Goal: Obtain resource: Download file/media

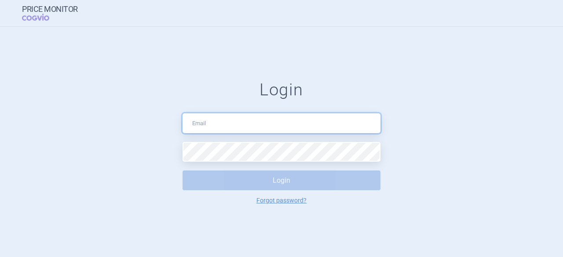
type input "[PERSON_NAME][EMAIL_ADDRESS][DOMAIN_NAME]"
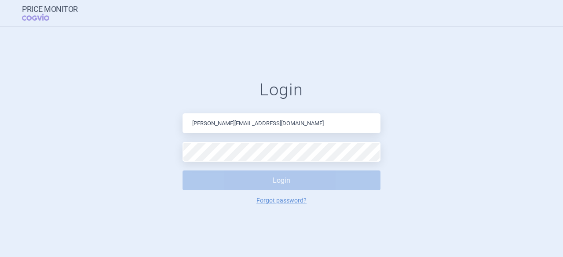
click at [288, 182] on button "Login" at bounding box center [282, 181] width 198 height 20
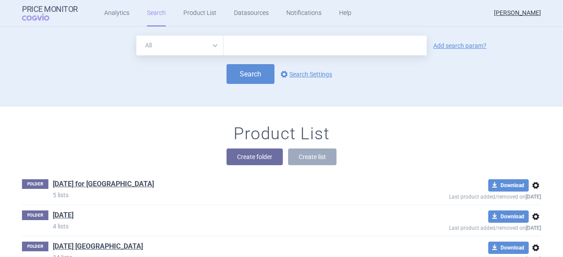
click at [234, 49] on input "text" at bounding box center [325, 46] width 203 height 20
type input "p"
click at [229, 42] on input "text" at bounding box center [325, 46] width 203 height 20
type input "[MEDICAL_DATA]"
click at [249, 75] on button "Search" at bounding box center [251, 74] width 48 height 20
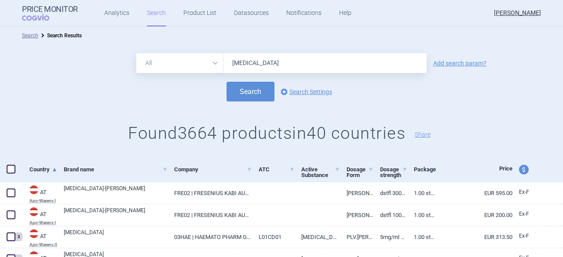
click at [212, 65] on select "All Brand Name ATC Company Active Substance Country Newer than" at bounding box center [179, 63] width 87 height 20
click at [72, 99] on div "Search options Search Settings" at bounding box center [281, 92] width 563 height 20
drag, startPoint x: 270, startPoint y: 64, endPoint x: 213, endPoint y: 65, distance: 56.8
click at [213, 65] on div "All Brand Name ATC Company Active Substance Country Newer than [MEDICAL_DATA]" at bounding box center [281, 63] width 290 height 20
click at [87, 101] on div "Search options Search Settings" at bounding box center [281, 92] width 563 height 20
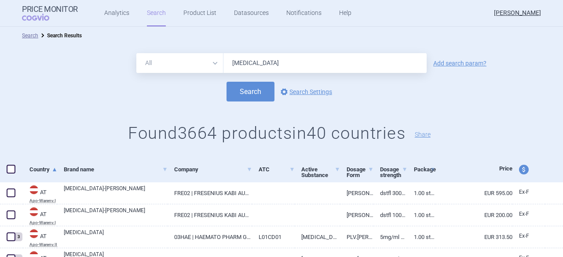
drag, startPoint x: 261, startPoint y: 64, endPoint x: 220, endPoint y: 57, distance: 41.9
click at [224, 57] on input "[MEDICAL_DATA]" at bounding box center [325, 63] width 203 height 20
type input "[MEDICAL_DATA]"
click at [227, 82] on button "Search" at bounding box center [251, 92] width 48 height 20
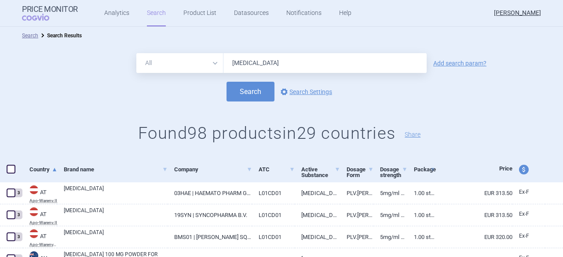
click at [519, 170] on span "price and currency" at bounding box center [524, 170] width 10 height 10
select select "ex-factory"
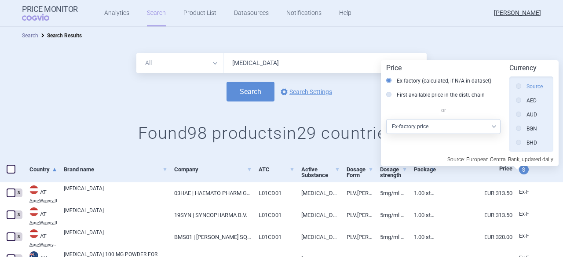
click at [539, 87] on label "Source" at bounding box center [529, 86] width 27 height 9
click at [525, 87] on input "Source" at bounding box center [521, 87] width 9 height 9
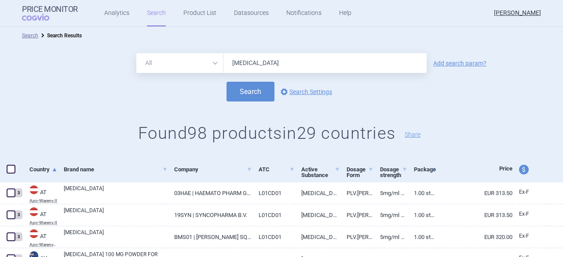
click at [13, 170] on span at bounding box center [11, 169] width 9 height 9
checkbox input "true"
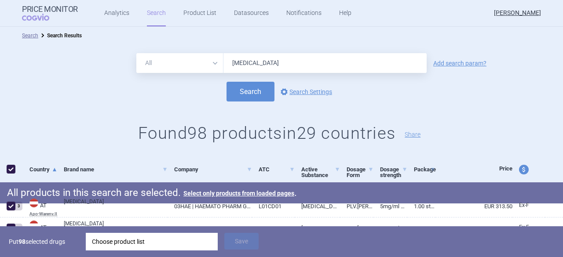
click at [128, 241] on div "Choose product list" at bounding box center [152, 242] width 120 height 18
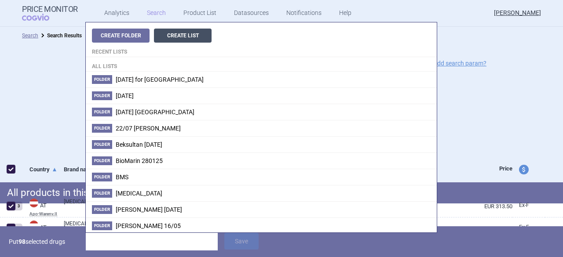
click at [179, 37] on button "Create List" at bounding box center [183, 36] width 58 height 14
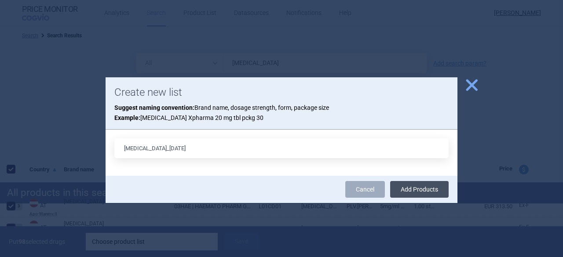
type input "[MEDICAL_DATA]_[DATE]"
click at [426, 189] on button "Add Products" at bounding box center [419, 189] width 59 height 17
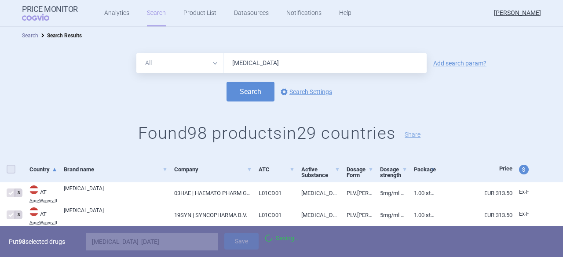
checkbox input "false"
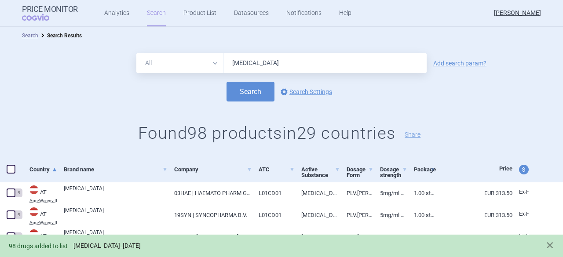
click at [113, 246] on link "[MEDICAL_DATA]_[DATE]" at bounding box center [106, 245] width 67 height 7
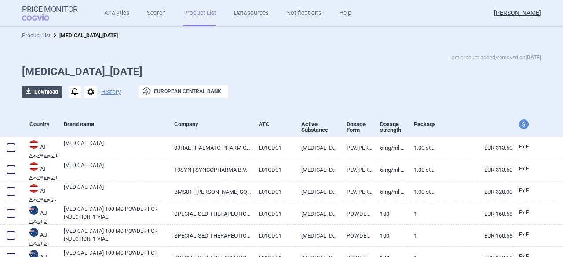
click at [36, 87] on button "download Download" at bounding box center [42, 92] width 40 height 12
select select "EUR"
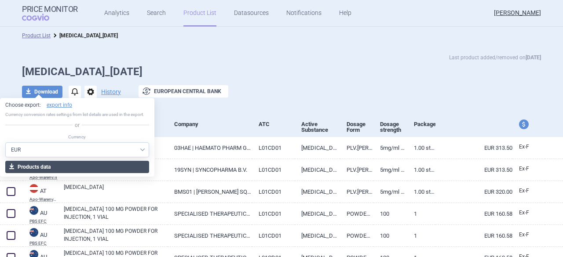
click at [68, 165] on button "download Products data" at bounding box center [77, 167] width 144 height 12
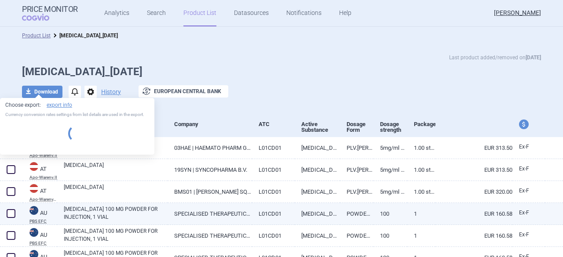
select select "EUR"
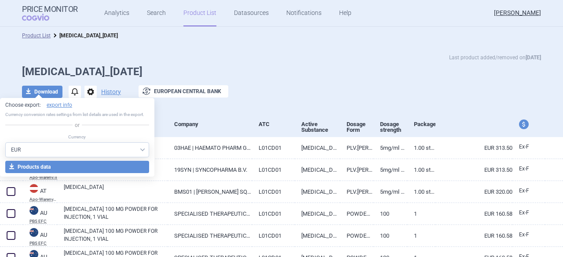
click at [312, 69] on h1 "[MEDICAL_DATA]_[DATE]" at bounding box center [281, 72] width 519 height 13
